Goal: Check status: Check status

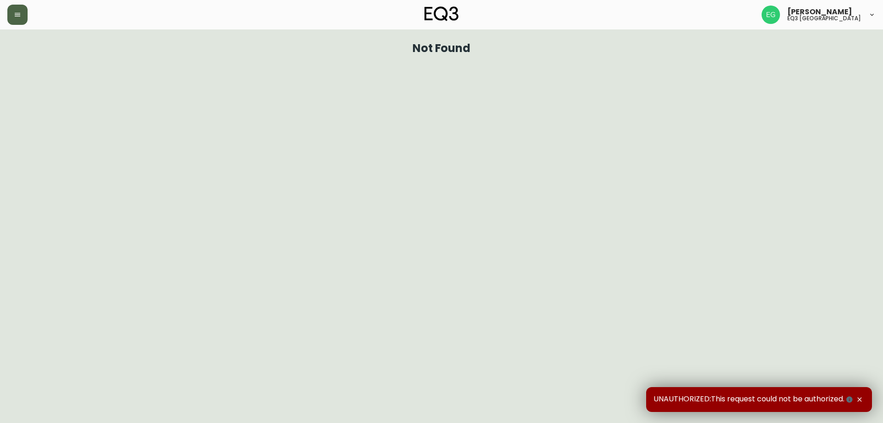
click at [19, 14] on icon "button" at bounding box center [17, 14] width 7 height 7
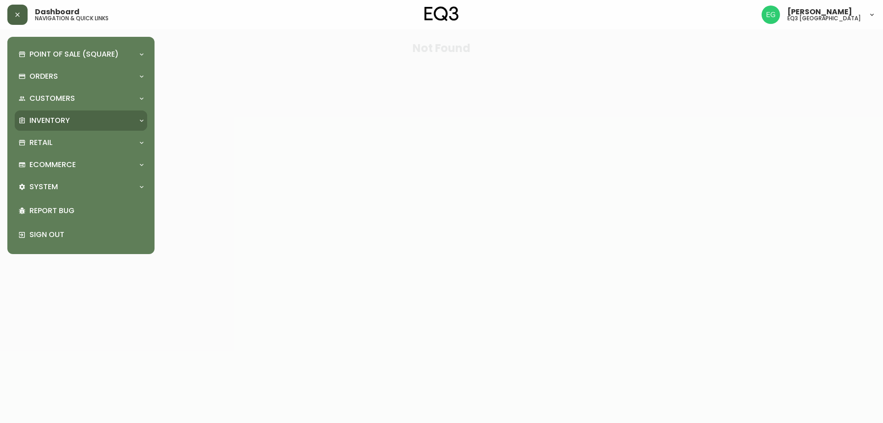
click at [59, 122] on p "Inventory" at bounding box center [49, 120] width 40 height 10
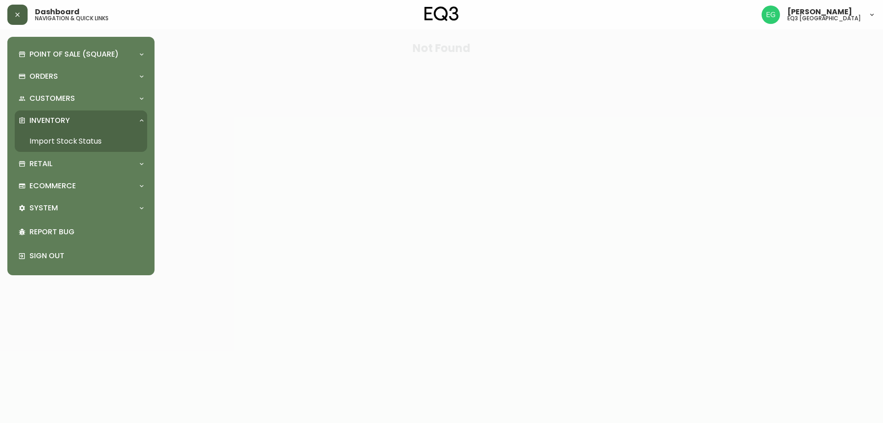
click at [68, 138] on link "Import Stock Status" at bounding box center [81, 141] width 132 height 21
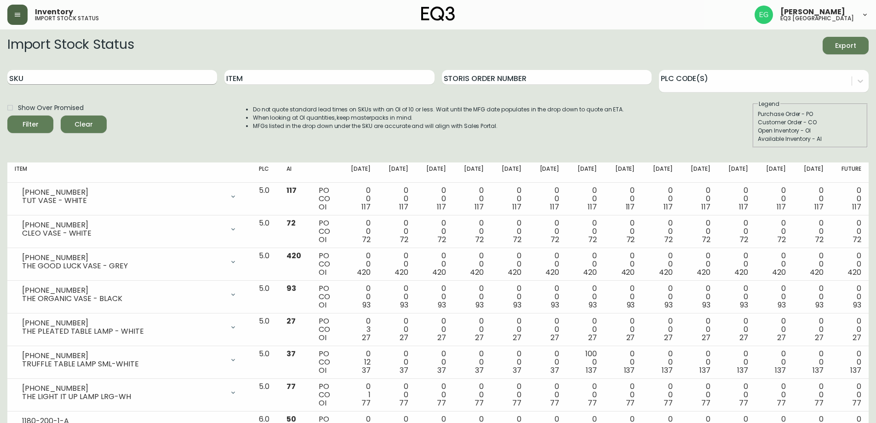
click at [49, 83] on input "SKU" at bounding box center [112, 77] width 210 height 15
click at [63, 80] on input "SKU" at bounding box center [112, 77] width 210 height 15
type input "[PHONE_NUMBER]"
click at [7, 115] on button "Filter" at bounding box center [30, 123] width 46 height 17
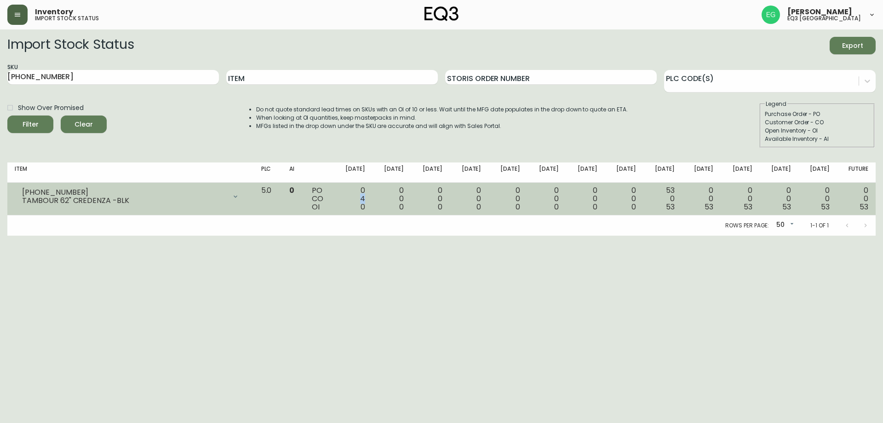
drag, startPoint x: 388, startPoint y: 200, endPoint x: 376, endPoint y: 200, distance: 11.5
click at [372, 200] on td "0 4 0" at bounding box center [353, 199] width 39 height 33
drag, startPoint x: 680, startPoint y: 207, endPoint x: 668, endPoint y: 207, distance: 11.5
click at [668, 207] on td "53 0 53" at bounding box center [662, 199] width 39 height 33
